Goal: Information Seeking & Learning: Learn about a topic

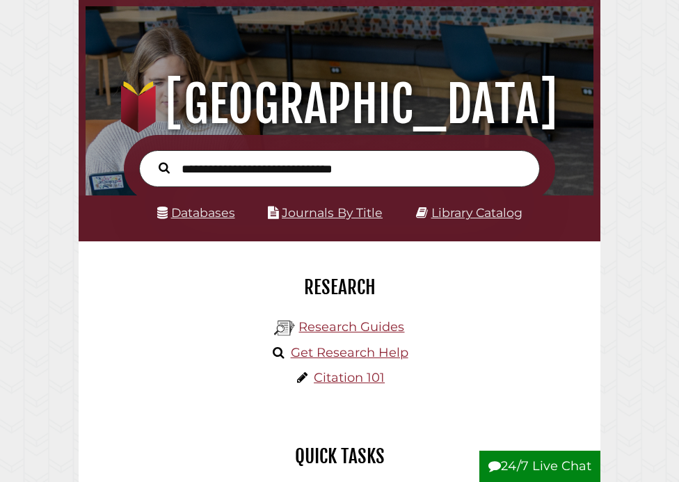
scroll to position [70, 0]
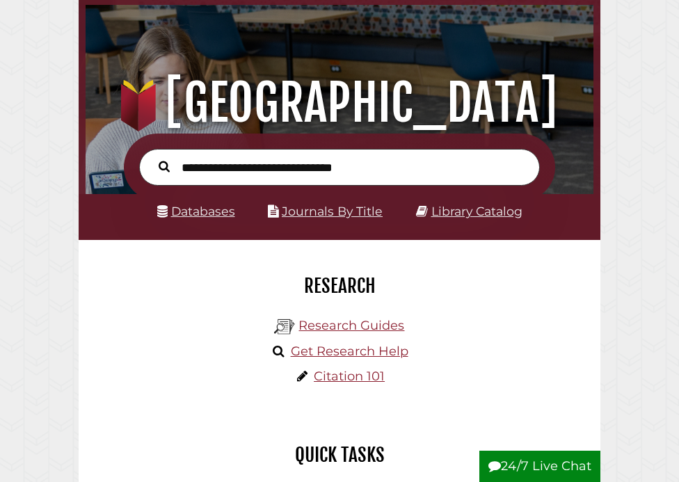
click at [279, 173] on input "text" at bounding box center [339, 167] width 401 height 37
click at [449, 212] on link "Library Catalog" at bounding box center [476, 211] width 91 height 15
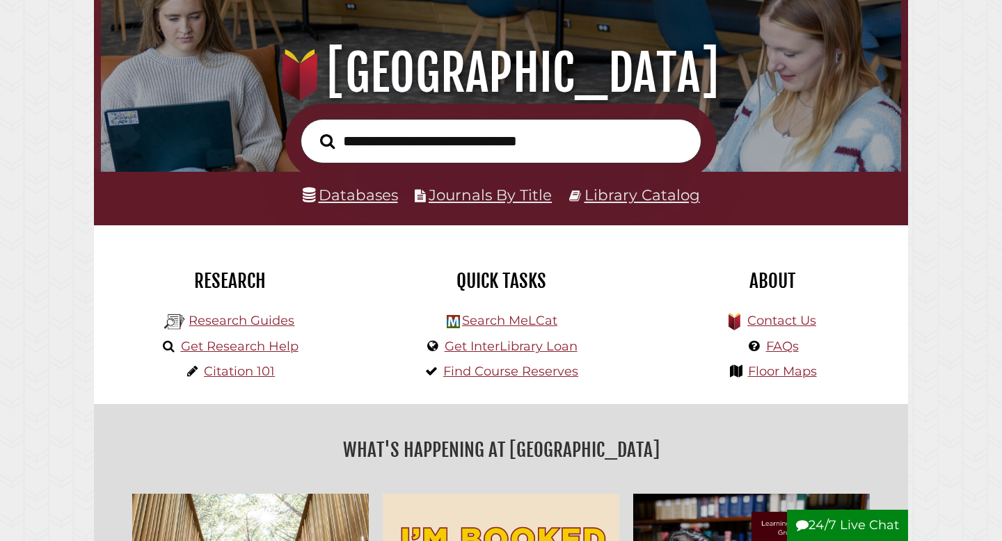
scroll to position [135, 0]
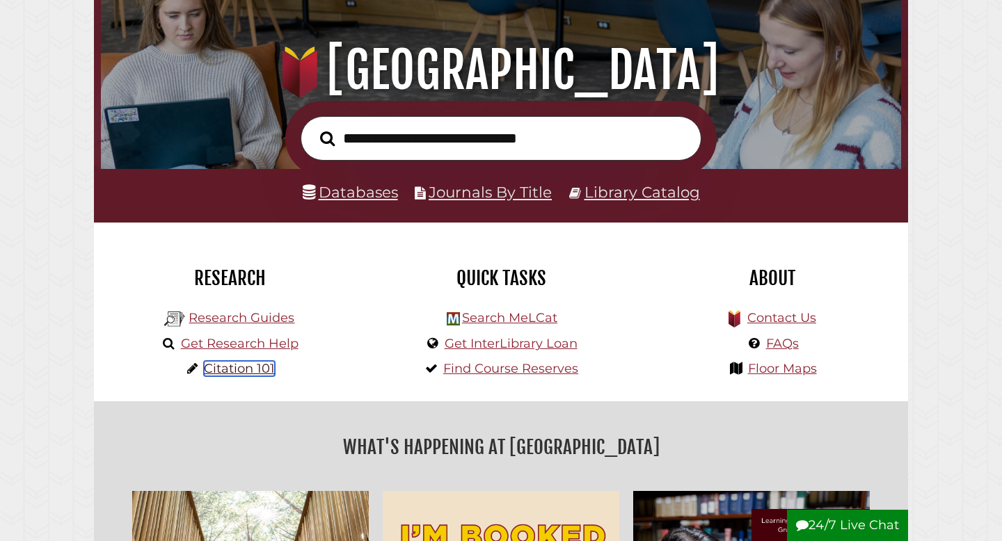
click at [248, 372] on link "Citation 101" at bounding box center [239, 368] width 71 height 15
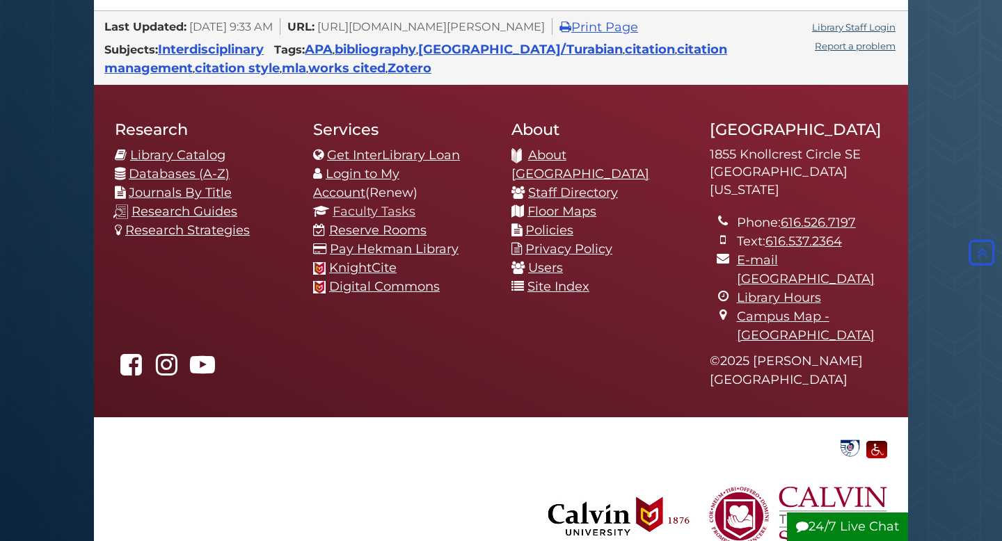
scroll to position [770, 0]
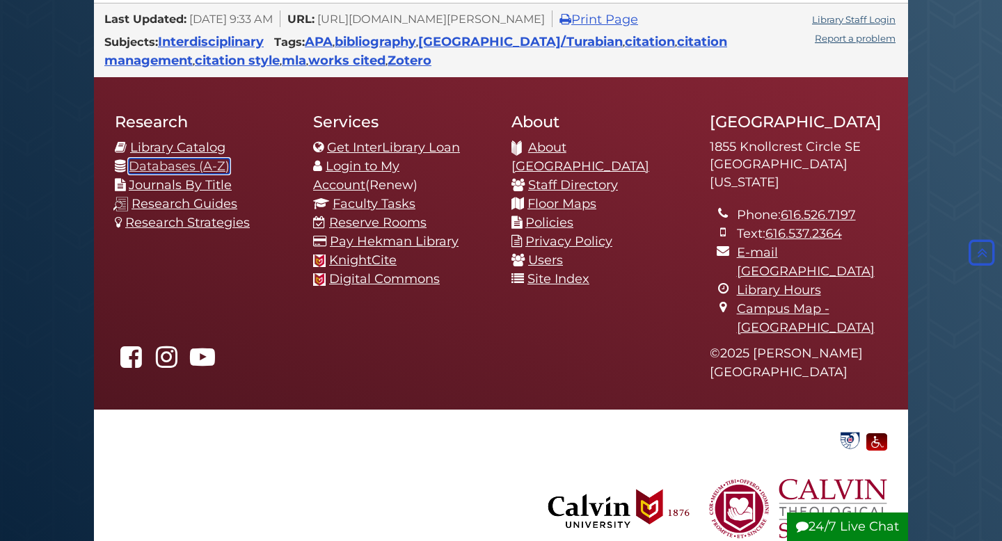
click at [179, 166] on link "Databases (A-Z)" at bounding box center [179, 166] width 101 height 15
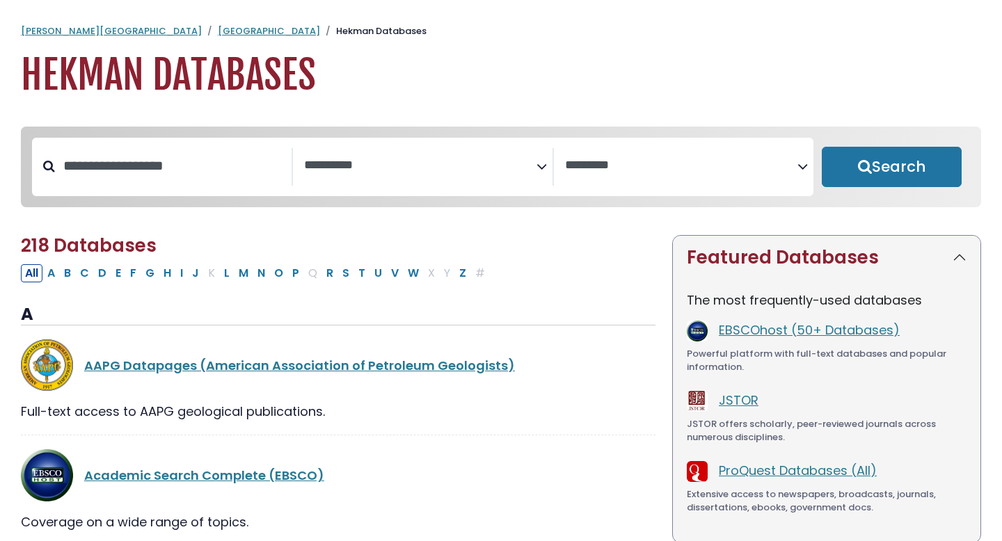
select select "Database Subject Filter"
select select "Database Vendors Filter"
click at [892, 172] on button "Search" at bounding box center [892, 167] width 140 height 40
select select "Database Subject Filter"
select select "Database Vendors Filter"
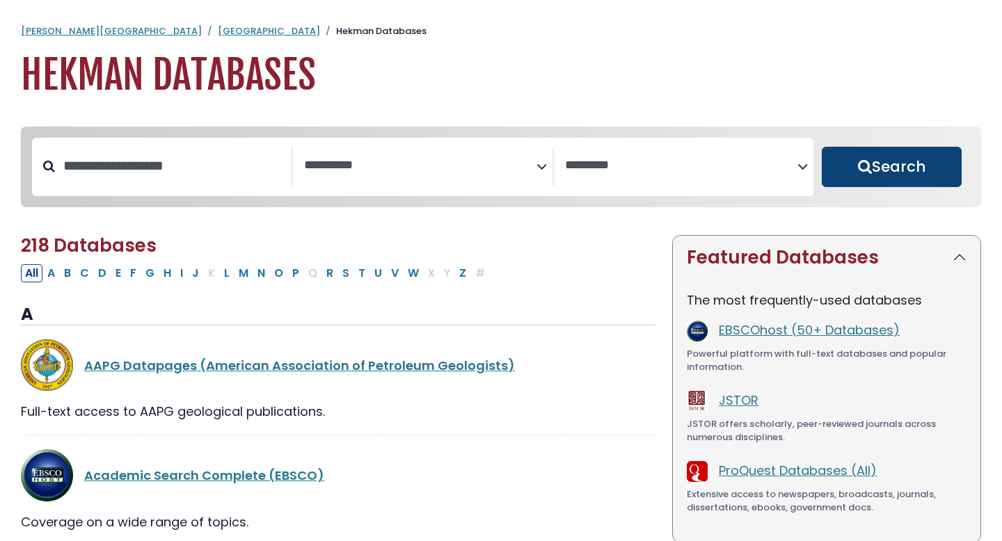
click at [891, 163] on button "Search" at bounding box center [892, 167] width 140 height 40
select select "Database Subject Filter"
select select "Database Vendors Filter"
click at [860, 168] on button "Search" at bounding box center [892, 167] width 140 height 40
select select "Database Subject Filter"
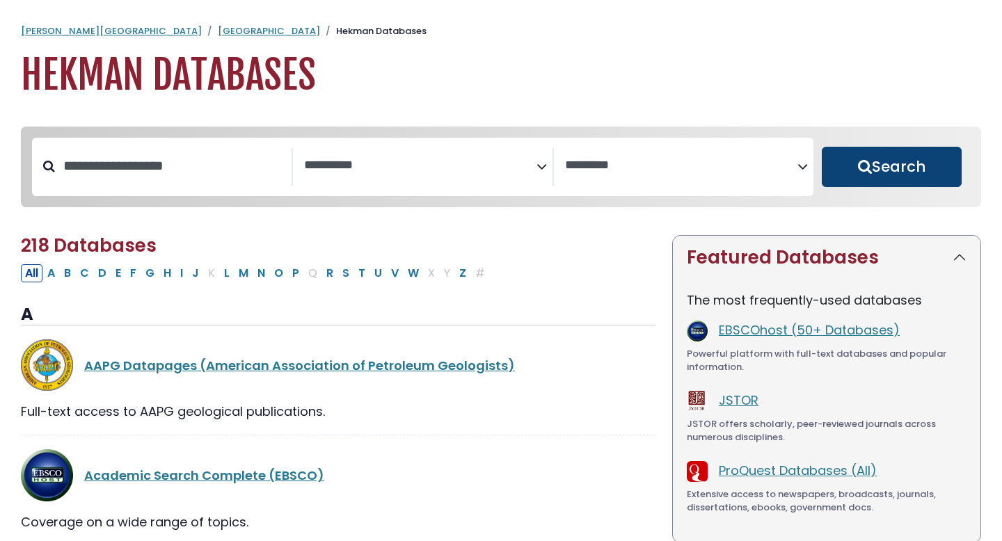
select select "Database Vendors Filter"
click at [45, 26] on link "[PERSON_NAME][GEOGRAPHIC_DATA]" at bounding box center [111, 30] width 181 height 13
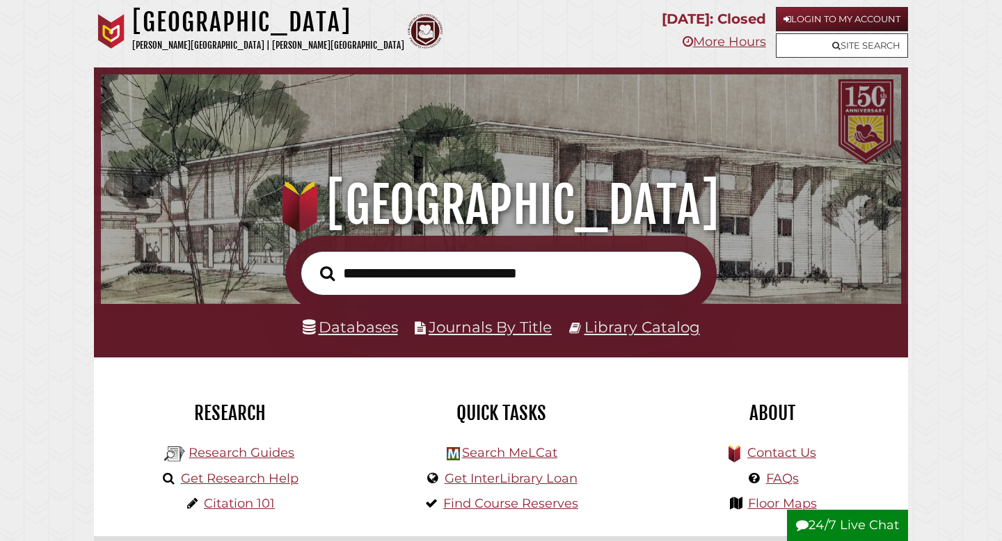
scroll to position [264, 793]
click at [823, 8] on link "Login to My Account" at bounding box center [842, 19] width 132 height 24
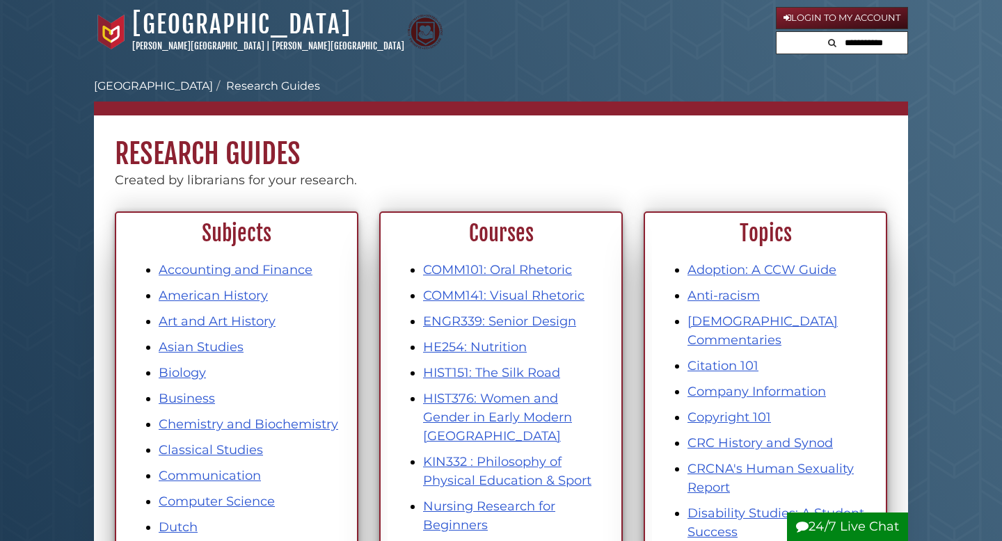
click at [434, 143] on h1 "Research Guides" at bounding box center [501, 144] width 814 height 56
click at [866, 90] on ol "[PERSON_NAME][GEOGRAPHIC_DATA] Hekman Library Research Guides Subject, Courses,…" at bounding box center [501, 86] width 814 height 17
